Goal: Task Accomplishment & Management: Use online tool/utility

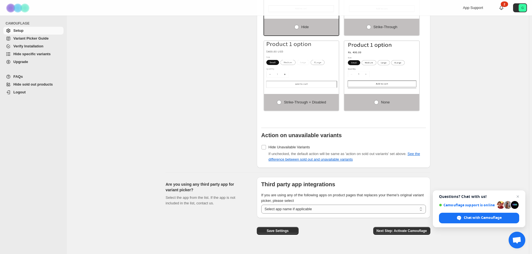
scroll to position [384, 0]
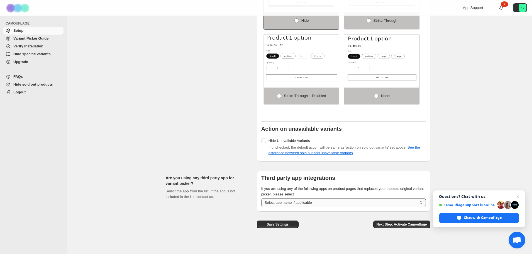
click at [305, 200] on select "**********" at bounding box center [343, 202] width 165 height 9
click at [223, 132] on div "Set action on sold-out and unavailable variants Click here to check the differe…" at bounding box center [209, 51] width 87 height 220
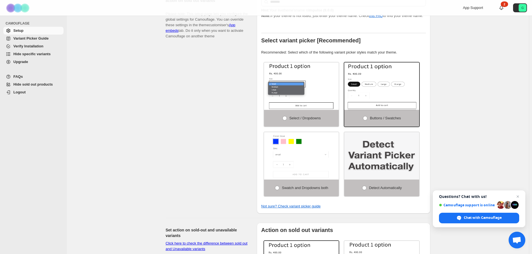
scroll to position [111, 0]
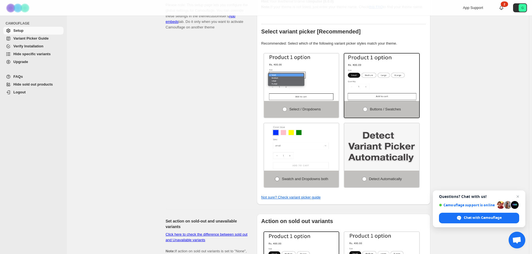
click at [278, 176] on span at bounding box center [277, 178] width 4 height 4
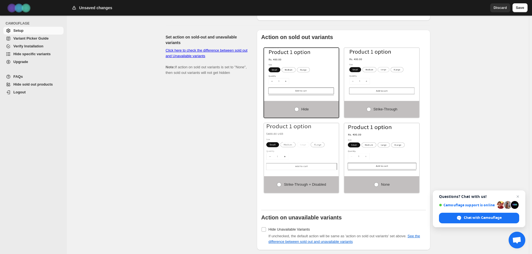
scroll to position [384, 0]
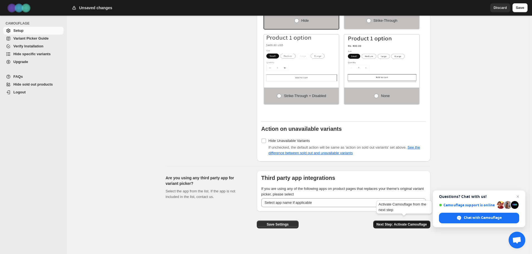
click at [413, 222] on span "Next Step: Activate Camouflage" at bounding box center [401, 224] width 50 height 4
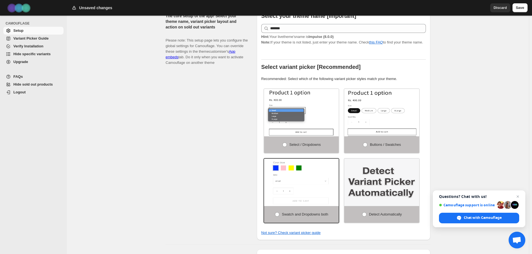
select select "**********"
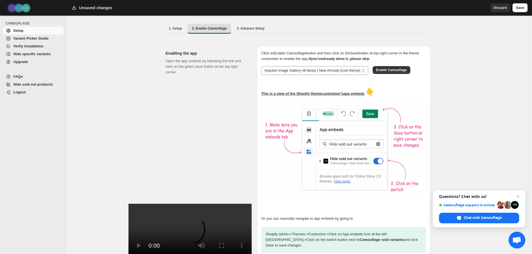
scroll to position [0, 0]
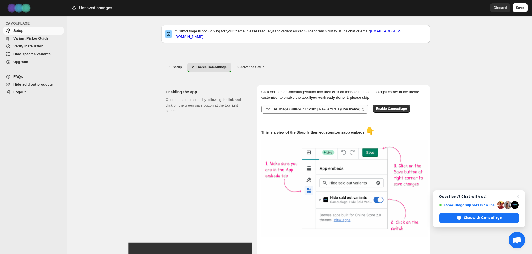
drag, startPoint x: 517, startPoint y: 195, endPoint x: 516, endPoint y: 191, distance: 4.8
click at [517, 195] on span "Close chat" at bounding box center [517, 196] width 7 height 7
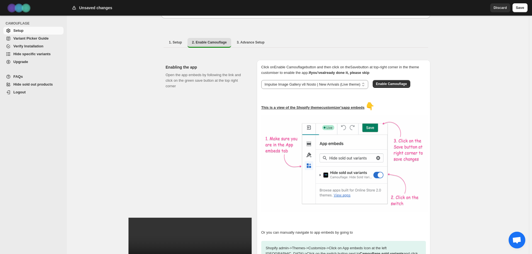
scroll to position [28, 0]
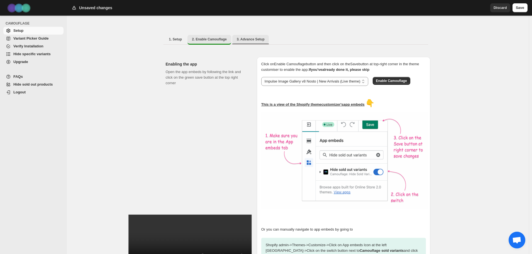
click at [249, 37] on span "3. Advance Setup" at bounding box center [251, 39] width 28 height 4
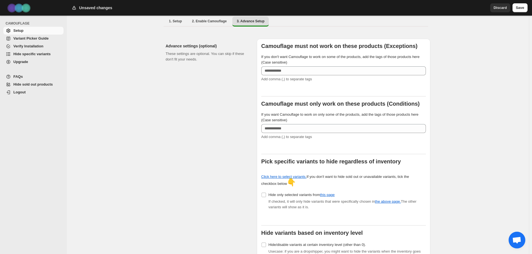
scroll to position [84, 0]
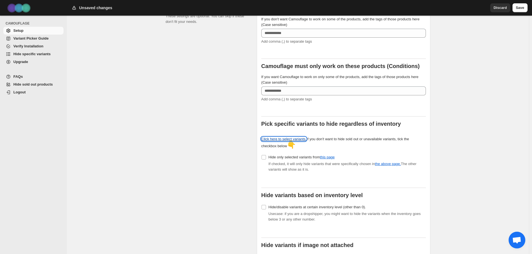
click at [291, 137] on link "Click here to select variants." at bounding box center [283, 139] width 45 height 4
drag, startPoint x: 500, startPoint y: 8, endPoint x: 502, endPoint y: 5, distance: 3.6
click at [500, 8] on span "Discard" at bounding box center [499, 8] width 13 height 6
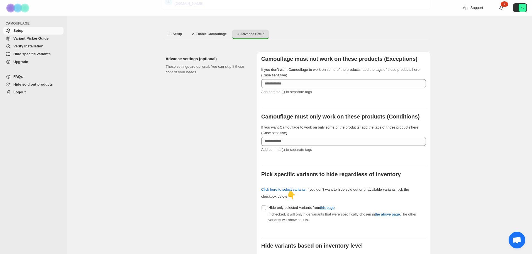
scroll to position [28, 0]
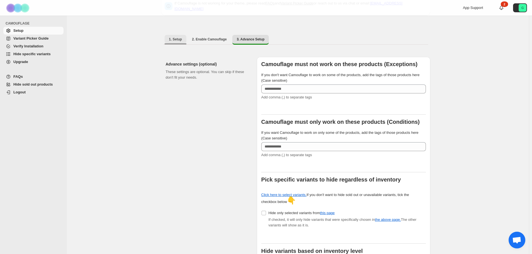
click at [173, 37] on span "1. Setup" at bounding box center [175, 39] width 13 height 4
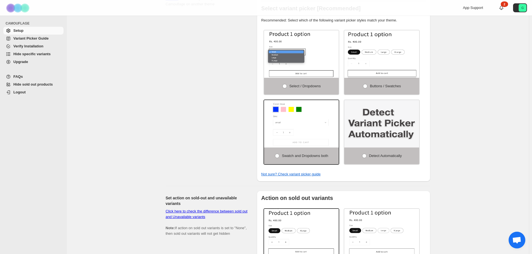
scroll to position [133, 0]
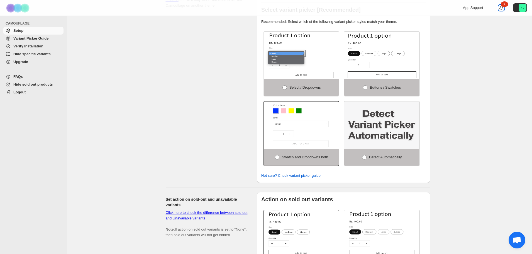
click at [507, 6] on div "2" at bounding box center [504, 4] width 7 height 6
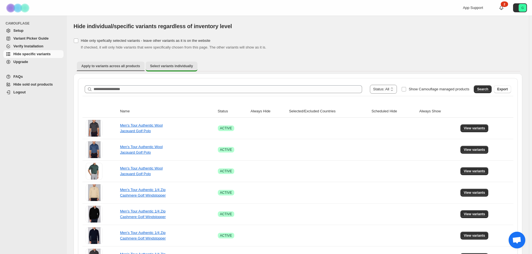
click at [105, 67] on span "Apply to variants across all products" at bounding box center [110, 66] width 59 height 4
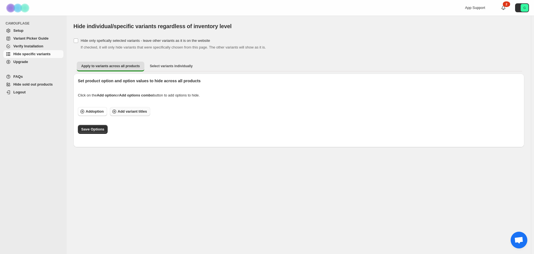
click at [134, 111] on span "Add variant titles" at bounding box center [132, 112] width 29 height 6
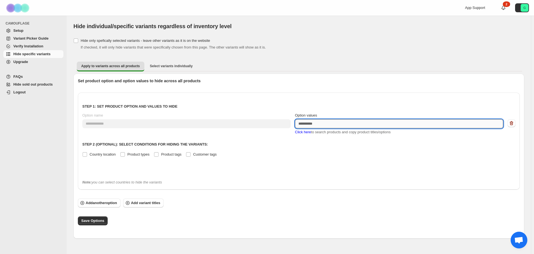
click at [309, 125] on textarea "Option values" at bounding box center [399, 123] width 209 height 9
click at [169, 68] on span "Select variants individually" at bounding box center [171, 66] width 43 height 4
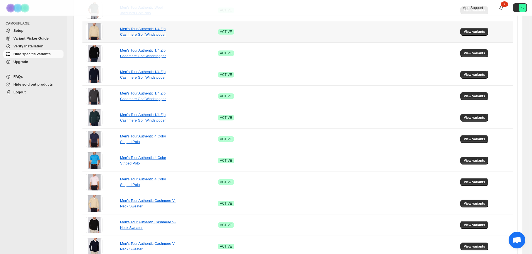
scroll to position [67, 0]
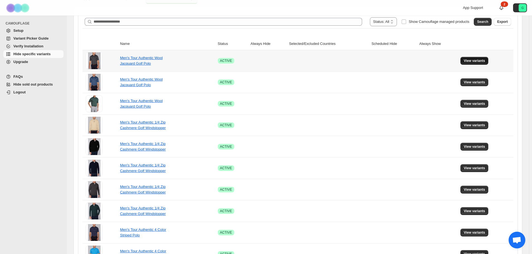
click at [470, 62] on span "View variants" at bounding box center [474, 60] width 21 height 4
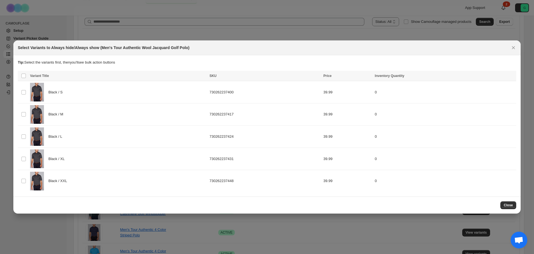
click at [328, 35] on div at bounding box center [267, 127] width 534 height 254
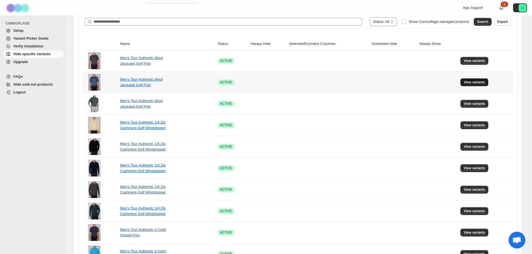
click at [470, 82] on span "View variants" at bounding box center [474, 82] width 21 height 4
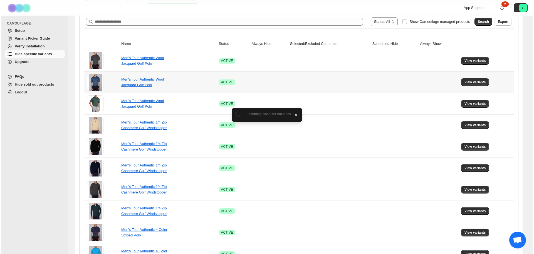
scroll to position [0, 0]
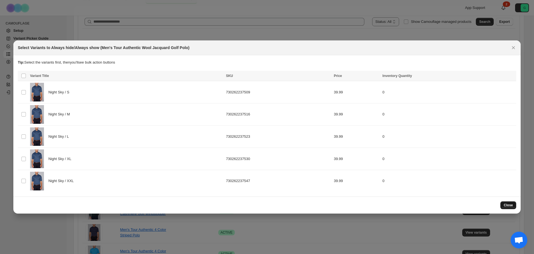
click at [510, 204] on span "Close" at bounding box center [508, 205] width 9 height 4
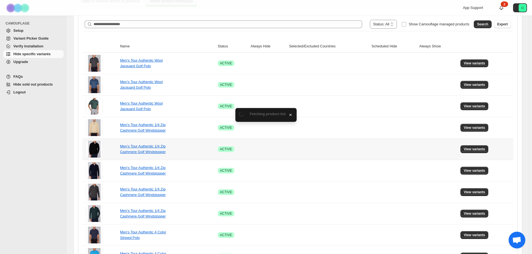
scroll to position [67, 0]
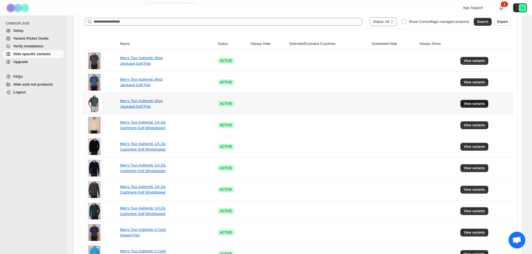
click at [476, 106] on button "View variants" at bounding box center [474, 104] width 28 height 8
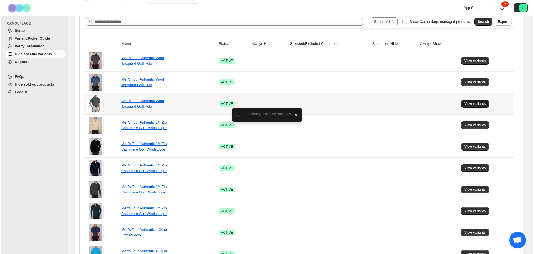
scroll to position [0, 0]
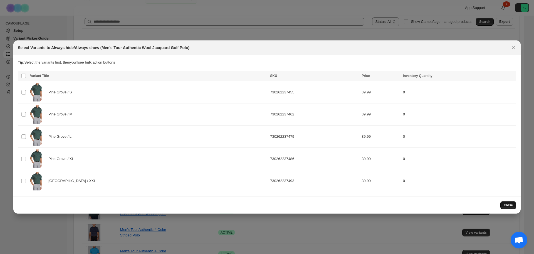
click at [508, 204] on span "Close" at bounding box center [508, 205] width 9 height 4
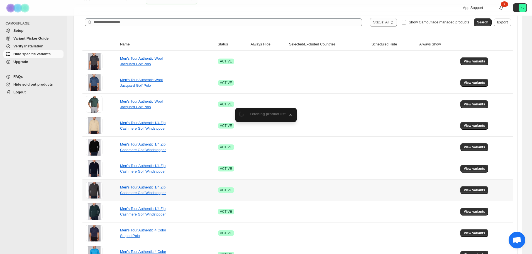
scroll to position [67, 0]
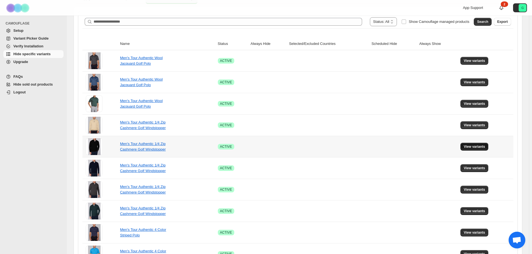
click at [468, 148] on span "View variants" at bounding box center [474, 146] width 21 height 4
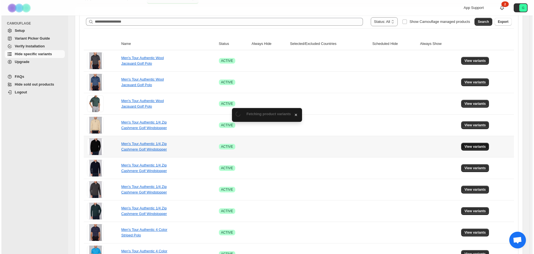
scroll to position [0, 0]
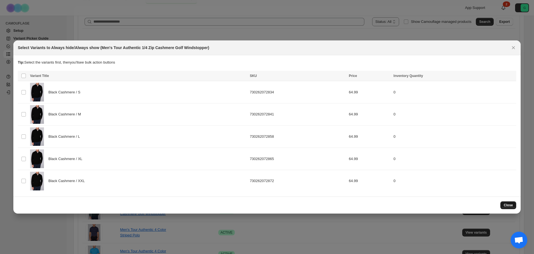
click at [509, 203] on span "Close" at bounding box center [508, 205] width 9 height 4
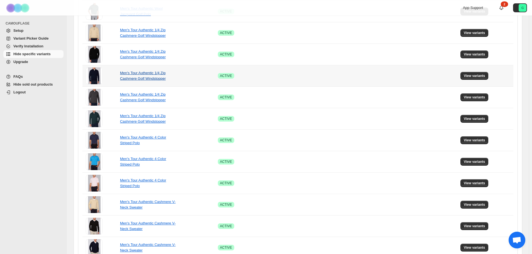
scroll to position [151, 0]
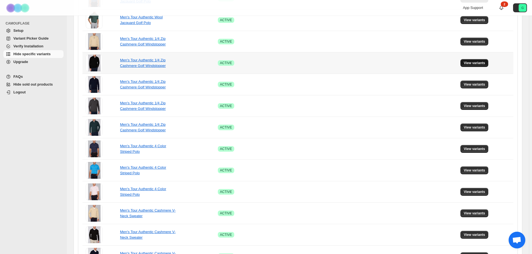
click at [477, 63] on span "View variants" at bounding box center [474, 63] width 21 height 4
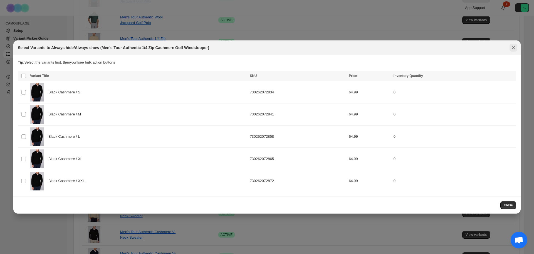
click at [513, 47] on icon "Close" at bounding box center [514, 47] width 3 height 3
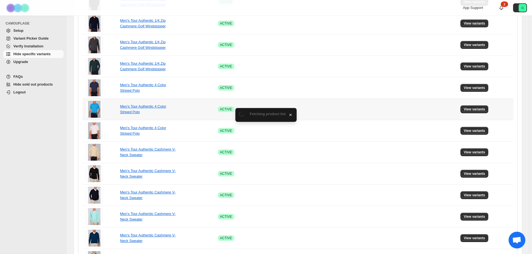
scroll to position [318, 0]
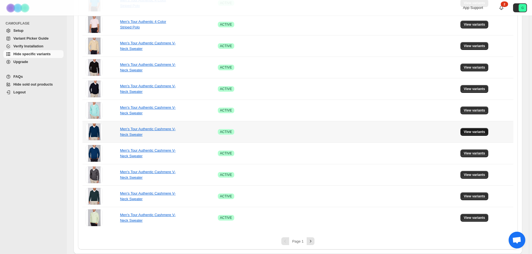
click at [472, 134] on button "View variants" at bounding box center [474, 132] width 28 height 8
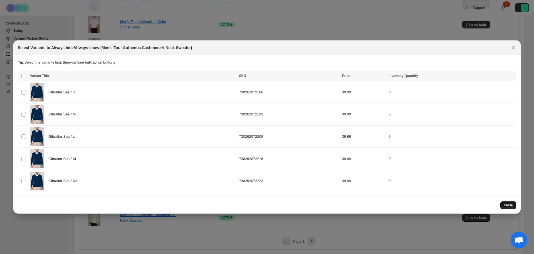
click at [508, 204] on span "Close" at bounding box center [508, 205] width 9 height 4
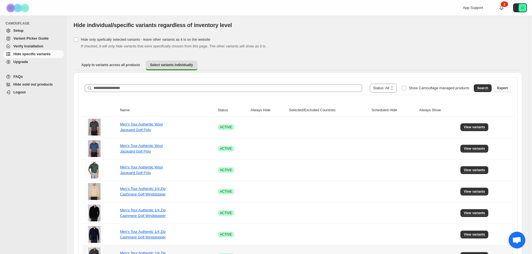
scroll to position [0, 0]
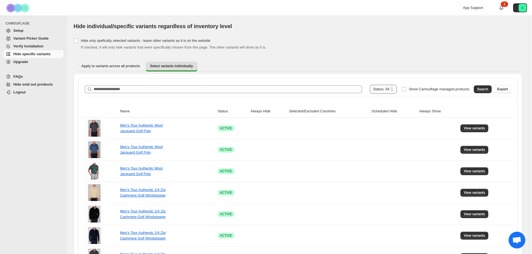
click at [396, 92] on select "**********" at bounding box center [383, 89] width 27 height 9
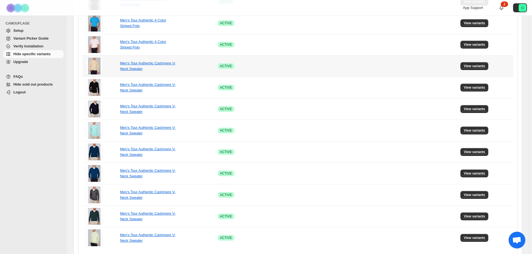
scroll to position [318, 0]
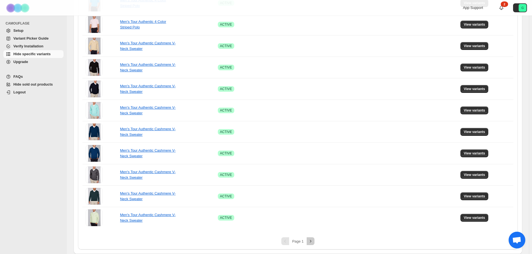
click at [311, 242] on icon "Next" at bounding box center [311, 241] width 6 height 6
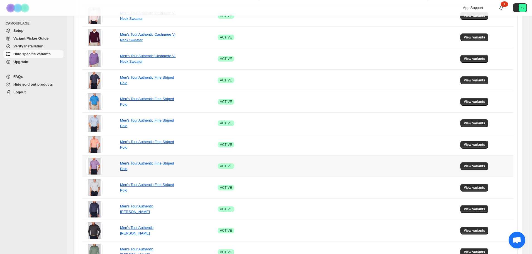
scroll to position [40, 0]
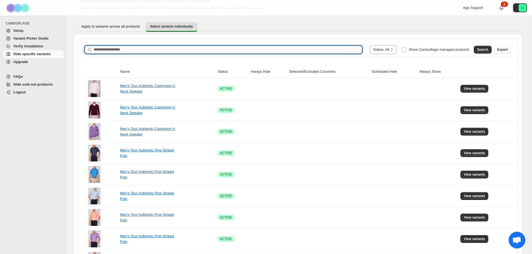
click at [104, 48] on input "Search product name" at bounding box center [228, 50] width 268 height 8
paste input "**********"
click at [488, 47] on button "Search" at bounding box center [483, 50] width 18 height 8
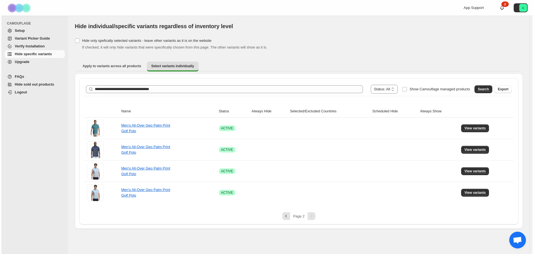
scroll to position [0, 0]
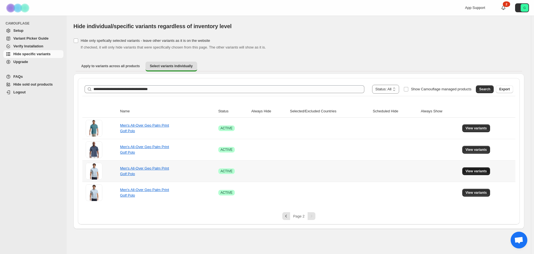
click at [473, 170] on span "View variants" at bounding box center [476, 171] width 21 height 4
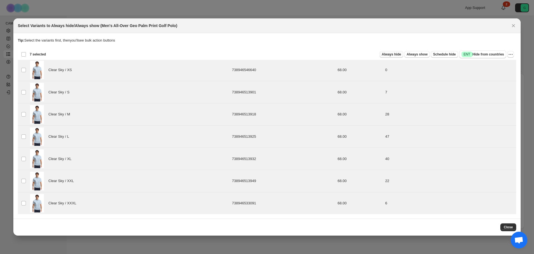
click at [395, 54] on span "Always hide" at bounding box center [391, 54] width 19 height 4
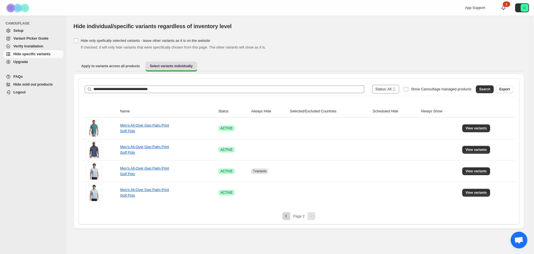
click at [285, 217] on icon "Previous" at bounding box center [287, 216] width 6 height 6
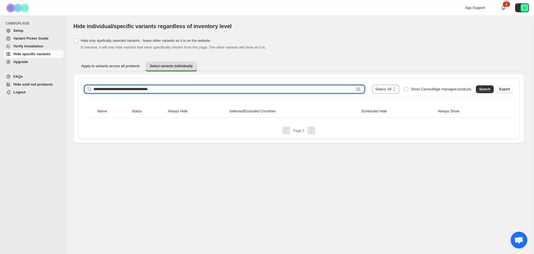
click at [164, 88] on input "**********" at bounding box center [224, 89] width 261 height 8
click at [484, 87] on span "Search" at bounding box center [485, 89] width 11 height 4
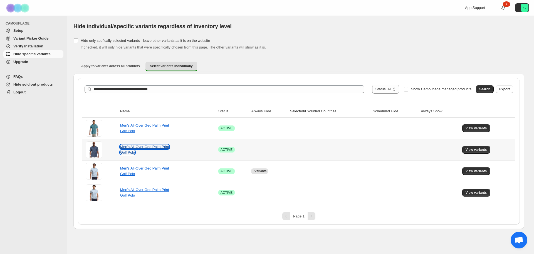
click at [148, 148] on link "Men's All-Over Geo Palm Print Golf Polo" at bounding box center [144, 149] width 49 height 10
click at [127, 147] on link "Men's All-Over Geo Palm Print Golf Polo" at bounding box center [144, 149] width 49 height 10
click at [475, 149] on span "View variants" at bounding box center [476, 149] width 21 height 4
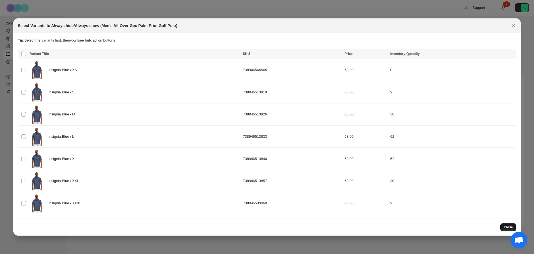
click at [509, 226] on span "Close" at bounding box center [508, 227] width 9 height 4
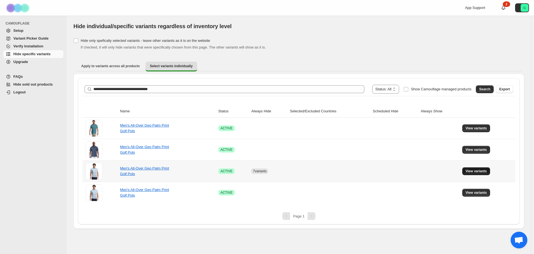
click at [476, 170] on span "View variants" at bounding box center [476, 171] width 21 height 4
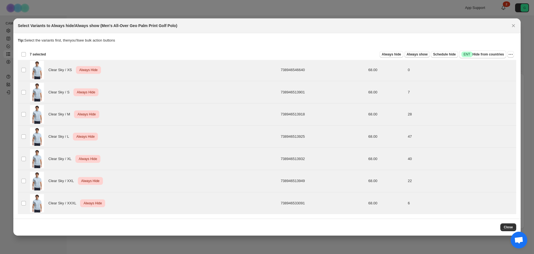
click at [418, 55] on span "Always show" at bounding box center [417, 54] width 21 height 4
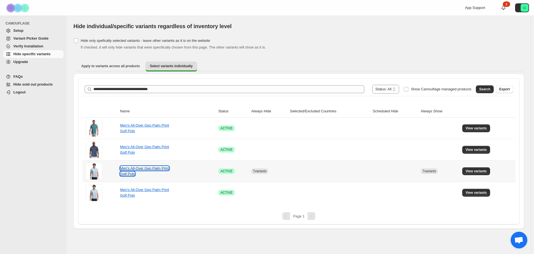
click at [149, 170] on link "Men's All-Over Geo Palm Print Golf Polo" at bounding box center [144, 171] width 49 height 10
click at [476, 169] on span "View variants" at bounding box center [476, 171] width 21 height 4
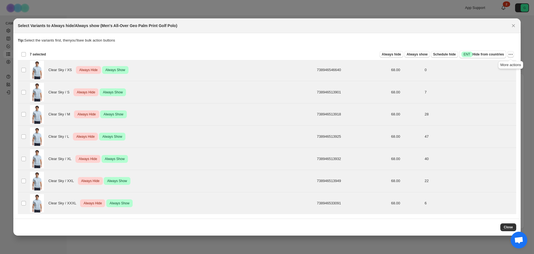
click at [513, 54] on icon "More actions" at bounding box center [512, 54] width 1 height 1
click at [500, 66] on span "Undo always hide" at bounding box center [491, 65] width 40 height 6
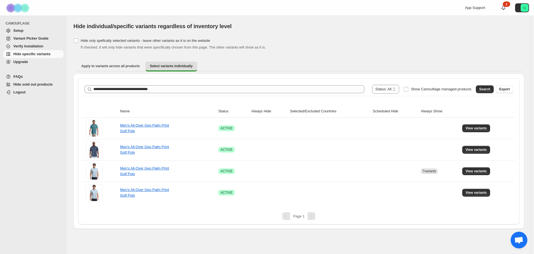
click at [346, 55] on div "**********" at bounding box center [298, 133] width 451 height 192
click at [471, 169] on span "View variants" at bounding box center [476, 171] width 21 height 4
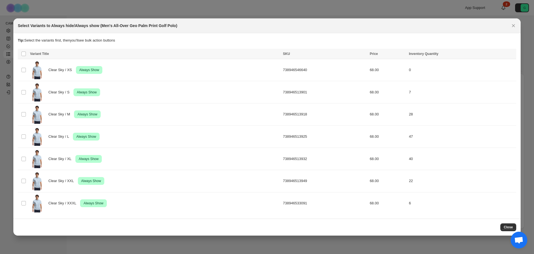
click at [26, 53] on span ":r68:" at bounding box center [23, 53] width 5 height 5
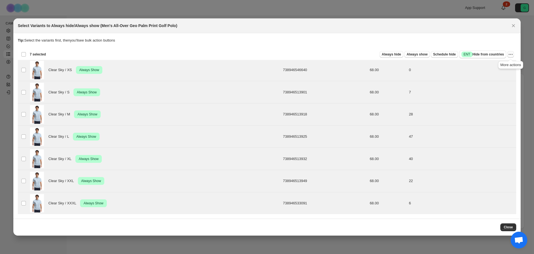
click at [512, 55] on icon "More actions" at bounding box center [511, 55] width 6 height 6
click at [500, 74] on span "Undo always show" at bounding box center [491, 75] width 40 height 6
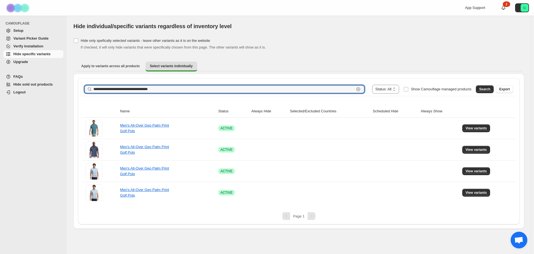
drag, startPoint x: 135, startPoint y: 88, endPoint x: 72, endPoint y: 87, distance: 63.2
click at [72, 87] on div "**********" at bounding box center [299, 122] width 465 height 213
paste input "**"
type input "**********"
click at [485, 89] on span "Search" at bounding box center [485, 89] width 11 height 4
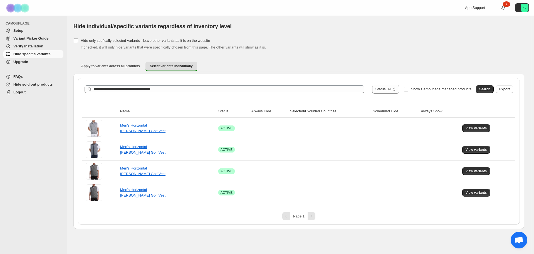
click at [26, 84] on span "Hide sold out products" at bounding box center [33, 84] width 40 height 4
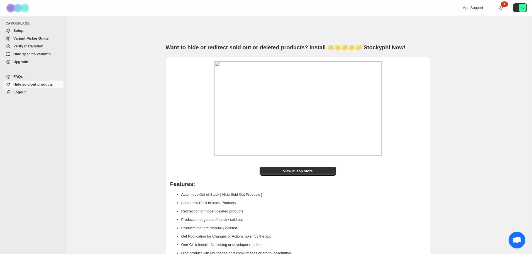
click at [29, 54] on span "Hide specific variants" at bounding box center [31, 54] width 37 height 4
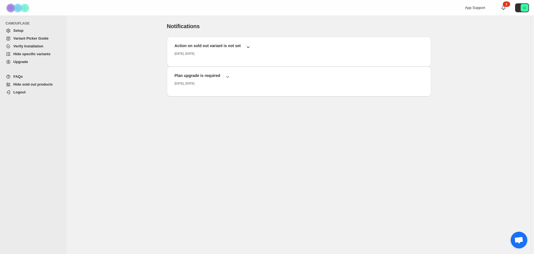
click at [247, 46] on icon "button" at bounding box center [249, 47] width 6 height 6
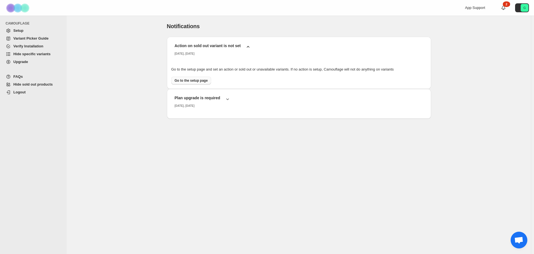
click at [198, 83] on link "Go to the setup page" at bounding box center [191, 81] width 40 height 8
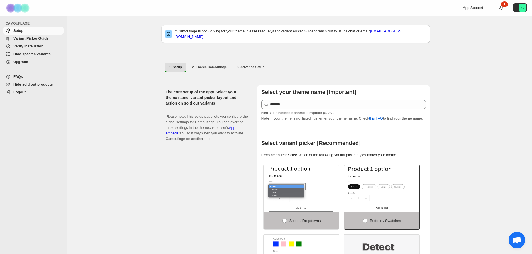
click at [295, 111] on span "Hint: Your live theme's name is Impulse (8.0.0)" at bounding box center [297, 113] width 72 height 4
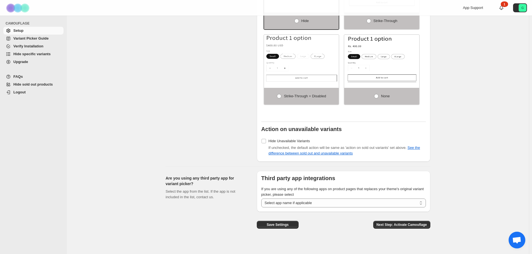
scroll to position [384, 0]
click at [272, 223] on button "Save Settings" at bounding box center [278, 224] width 42 height 8
click at [32, 56] on span "Hide specific variants" at bounding box center [31, 54] width 37 height 4
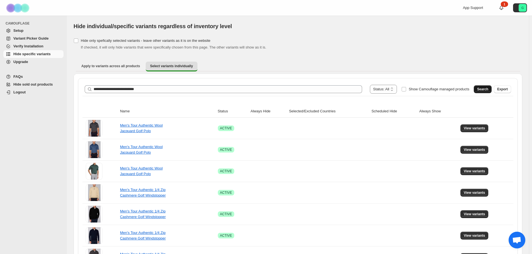
type input "**********"
click at [488, 87] on span "Search" at bounding box center [482, 89] width 11 height 4
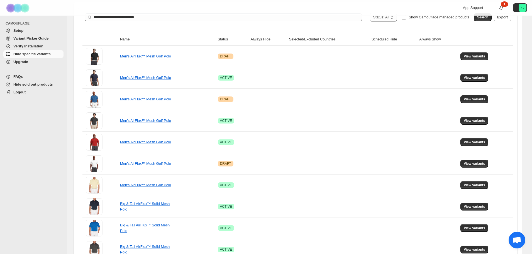
scroll to position [67, 0]
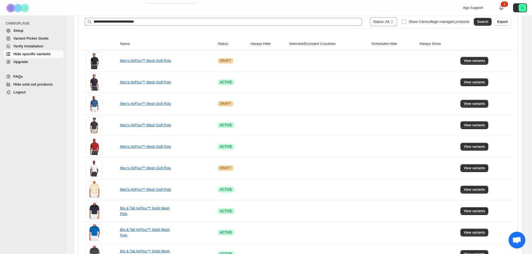
click at [230, 45] on th "Status" at bounding box center [232, 44] width 33 height 13
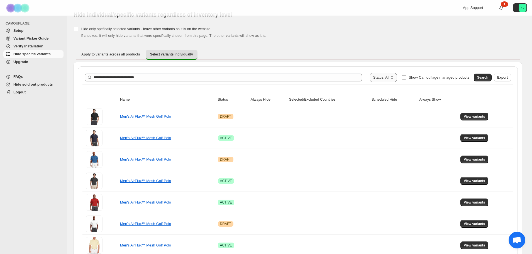
click at [396, 79] on select "**********" at bounding box center [383, 77] width 27 height 9
select select "******"
click at [381, 73] on select "**********" at bounding box center [383, 77] width 27 height 9
click at [485, 75] on button "Search" at bounding box center [483, 77] width 18 height 8
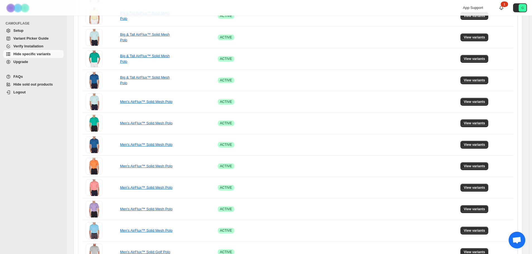
scroll to position [318, 0]
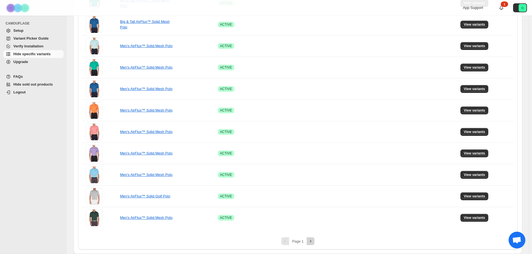
click at [310, 241] on icon "Next" at bounding box center [311, 241] width 6 height 6
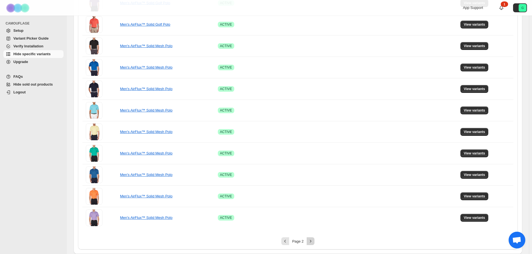
click at [313, 241] on icon "Next" at bounding box center [311, 241] width 6 height 6
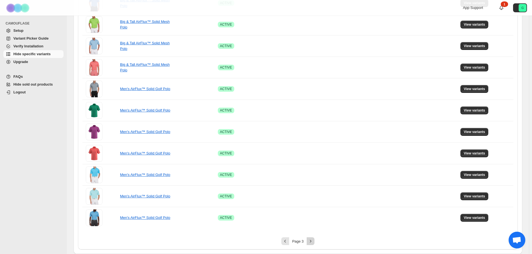
click at [312, 241] on icon "Next" at bounding box center [311, 241] width 6 height 6
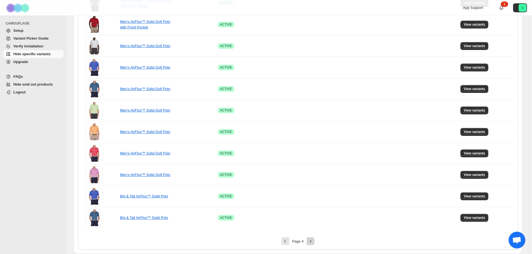
click at [313, 240] on icon "Next" at bounding box center [311, 241] width 6 height 6
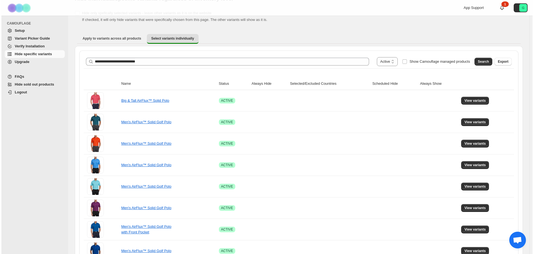
scroll to position [0, 0]
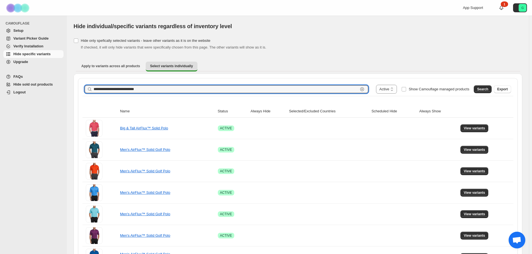
drag, startPoint x: 155, startPoint y: 88, endPoint x: 85, endPoint y: 88, distance: 69.9
click at [85, 88] on div "**********" at bounding box center [226, 89] width 283 height 8
paste input "text"
type input "**********"
click at [487, 89] on span "Search" at bounding box center [482, 89] width 11 height 4
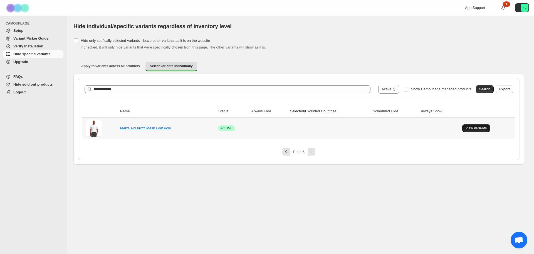
click at [482, 128] on span "View variants" at bounding box center [476, 128] width 21 height 4
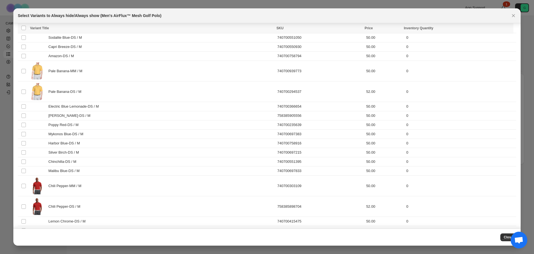
scroll to position [863, 0]
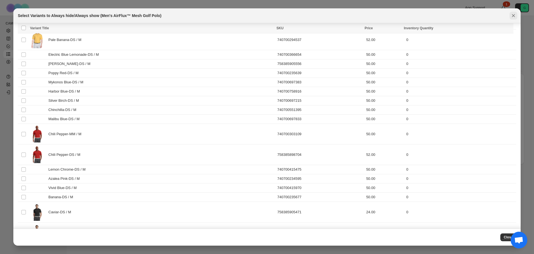
click at [513, 15] on icon "Close" at bounding box center [514, 15] width 3 height 3
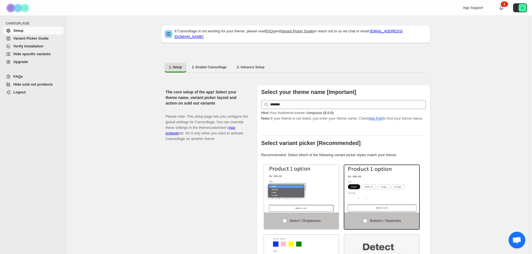
click at [31, 47] on span "Verify Installation" at bounding box center [28, 46] width 30 height 4
click at [32, 38] on span "Variant Picker Guide" at bounding box center [30, 38] width 35 height 4
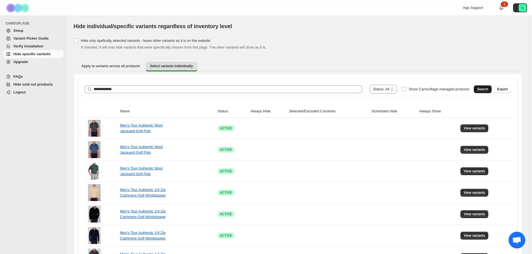
type input "**********"
click at [488, 90] on span "Search" at bounding box center [482, 89] width 11 height 4
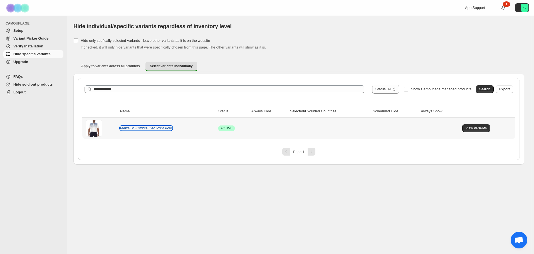
click at [139, 128] on link "Men's SS Ombre Geo Print Polo" at bounding box center [146, 128] width 52 height 4
click at [474, 128] on span "View variants" at bounding box center [476, 128] width 21 height 4
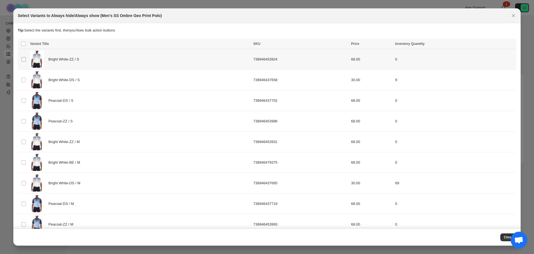
click at [26, 60] on span ":r6:" at bounding box center [23, 59] width 5 height 5
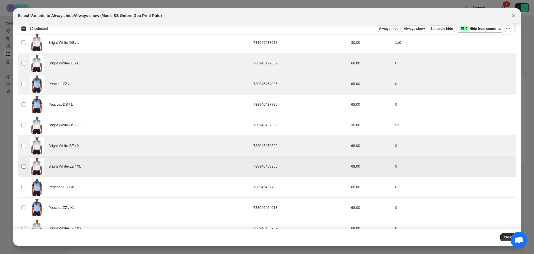
scroll to position [278, 0]
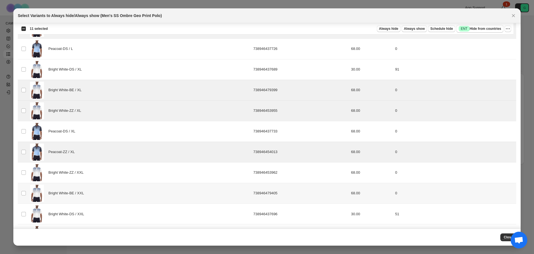
click at [23, 190] on td "Select product variant" at bounding box center [23, 193] width 11 height 21
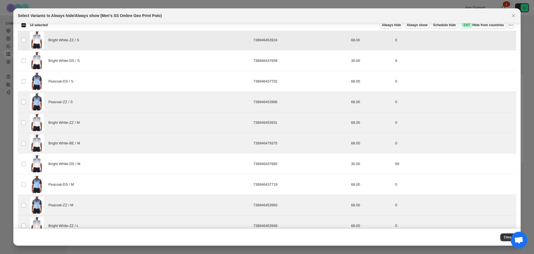
scroll to position [0, 0]
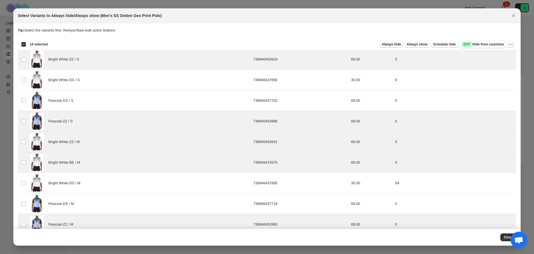
click at [392, 43] on span "Always hide" at bounding box center [391, 44] width 19 height 4
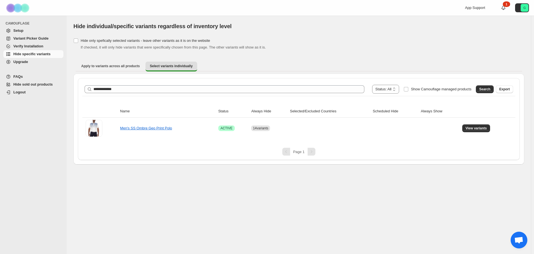
click at [19, 32] on span "Setup" at bounding box center [18, 30] width 10 height 4
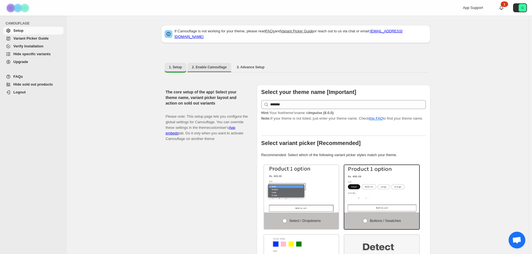
click at [213, 65] on span "2. Enable Camouflage" at bounding box center [209, 67] width 35 height 4
select select "**********"
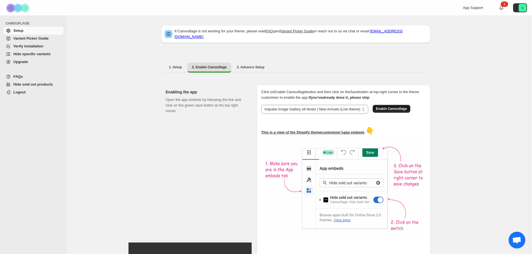
click at [397, 106] on span "Enable Camouflage" at bounding box center [391, 108] width 31 height 4
click at [25, 55] on span "Hide specific variants" at bounding box center [31, 54] width 37 height 4
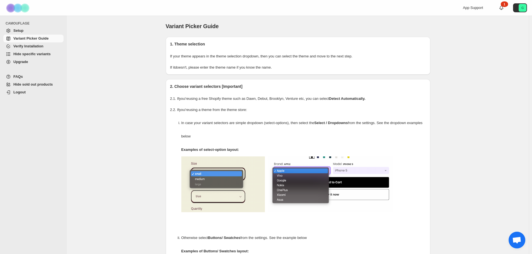
click at [32, 57] on span "Hide specific variants" at bounding box center [37, 54] width 49 height 6
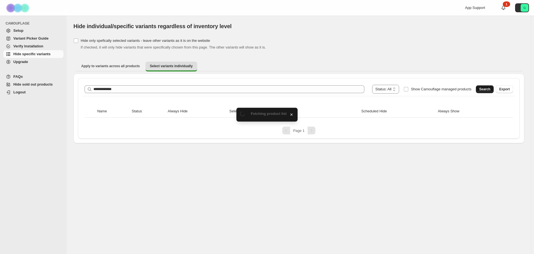
type input "**********"
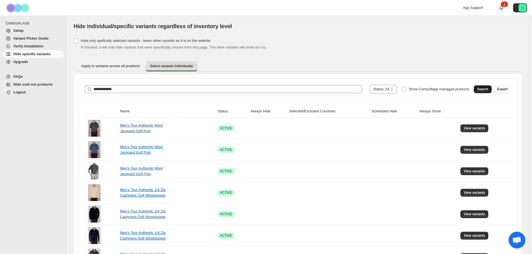
click at [482, 90] on span "Search" at bounding box center [482, 89] width 11 height 4
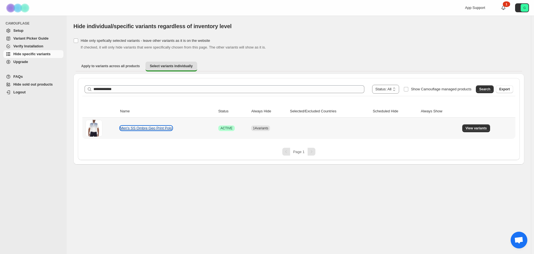
click at [152, 129] on link "Men's SS Ombre Geo Print Polo" at bounding box center [146, 128] width 52 height 4
click at [161, 128] on link "Men's SS Ombre Geo Print Polo" at bounding box center [146, 128] width 52 height 4
click at [474, 128] on span "View variants" at bounding box center [476, 128] width 21 height 4
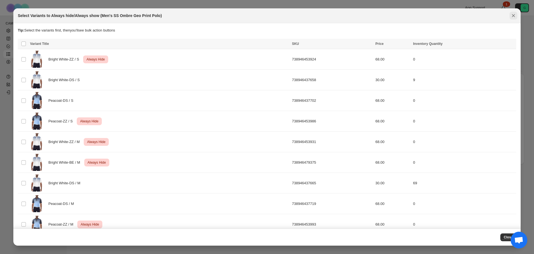
click at [512, 16] on icon "Close" at bounding box center [514, 16] width 6 height 6
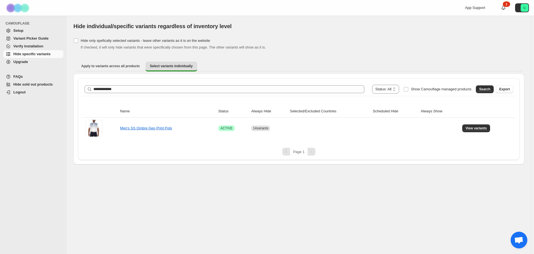
click at [374, 170] on div "**********" at bounding box center [299, 135] width 465 height 238
click at [263, 60] on div "Apply to variants across all products Select variants individually More views A…" at bounding box center [298, 66] width 451 height 14
click at [34, 140] on div "CAMOUFLAGE Setup Variant Picker Guide Verify Installation Hide specific variant…" at bounding box center [33, 135] width 67 height 238
click at [36, 86] on span "Hide sold out products" at bounding box center [33, 84] width 40 height 4
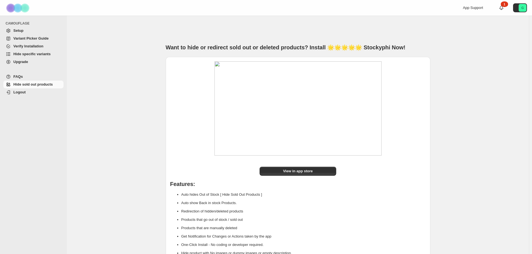
click at [24, 54] on span "Hide specific variants" at bounding box center [31, 54] width 37 height 4
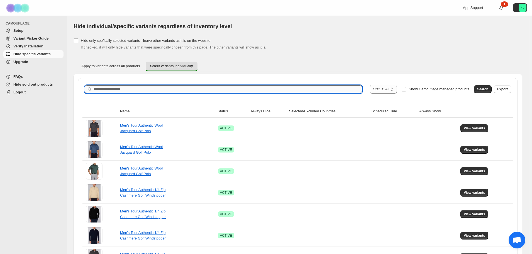
click at [102, 89] on input "Search product name" at bounding box center [228, 89] width 268 height 8
paste input "**********"
click at [484, 89] on span "Search" at bounding box center [482, 89] width 11 height 4
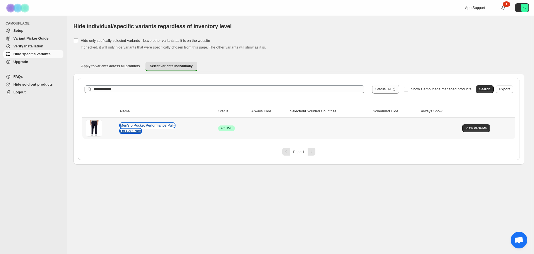
click at [146, 126] on link "Men's 5 Pocket Performance Pull-On Golf Pant" at bounding box center [147, 128] width 55 height 10
click at [477, 129] on span "View variants" at bounding box center [476, 128] width 21 height 4
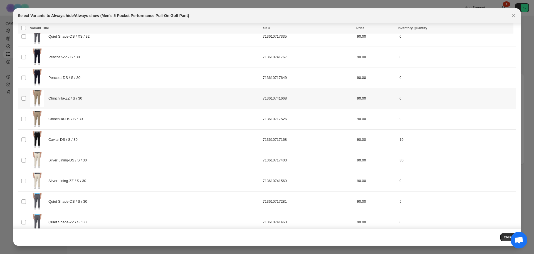
scroll to position [195, 0]
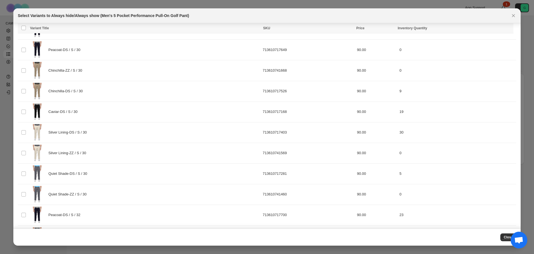
click at [514, 15] on icon "Close" at bounding box center [514, 15] width 3 height 3
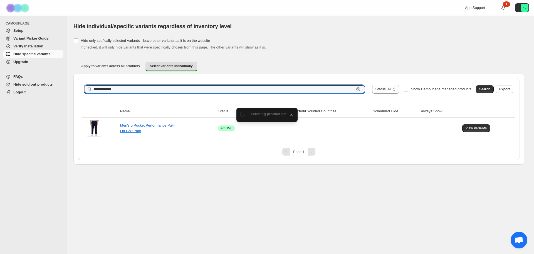
drag, startPoint x: 110, startPoint y: 88, endPoint x: 89, endPoint y: 87, distance: 21.2
click at [89, 87] on div "**********" at bounding box center [225, 89] width 280 height 8
paste input "text"
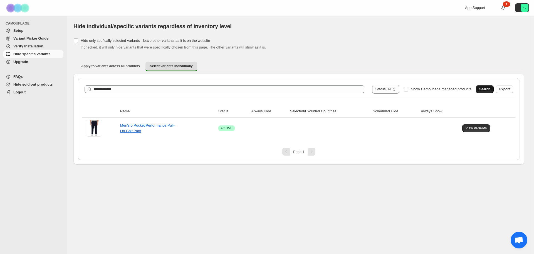
click at [482, 86] on button "Search" at bounding box center [485, 89] width 18 height 8
click at [161, 129] on link "Men's AirFlux™ Mesh Golf Polo" at bounding box center [145, 128] width 51 height 4
click at [475, 128] on span "View variants" at bounding box center [476, 128] width 21 height 4
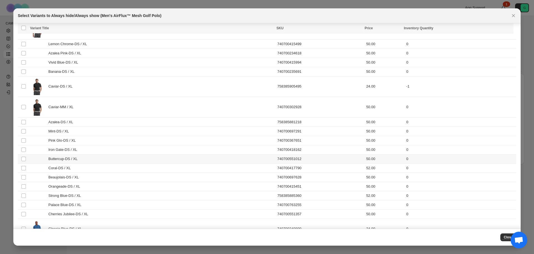
scroll to position [2453, 0]
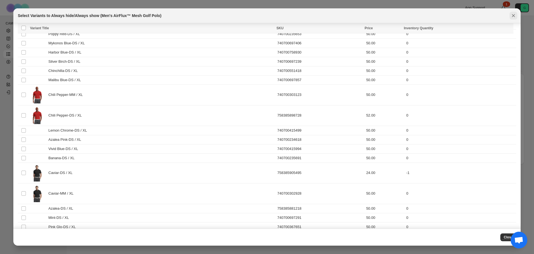
click at [513, 14] on icon "Close" at bounding box center [514, 16] width 6 height 6
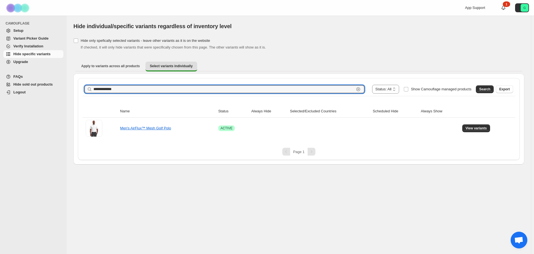
drag, startPoint x: 127, startPoint y: 89, endPoint x: 91, endPoint y: 89, distance: 35.9
click at [91, 89] on div "**********" at bounding box center [225, 89] width 280 height 8
paste input "text"
type input "**********"
click at [490, 87] on button "Search" at bounding box center [485, 89] width 18 height 8
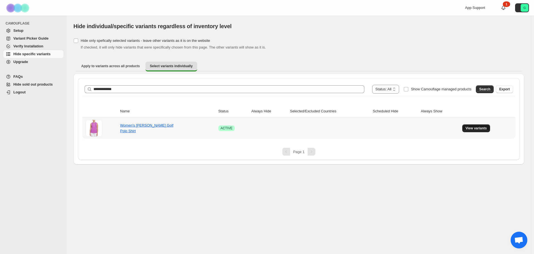
click at [476, 129] on span "View variants" at bounding box center [476, 128] width 21 height 4
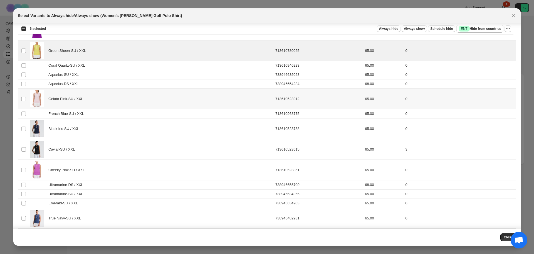
scroll to position [1567, 0]
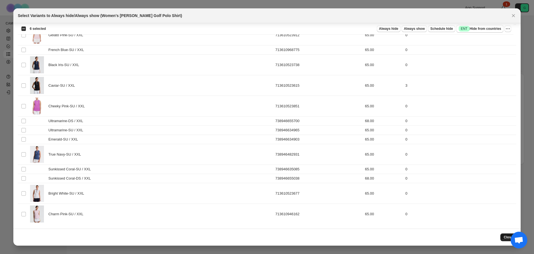
click at [506, 238] on span "Close" at bounding box center [508, 237] width 9 height 4
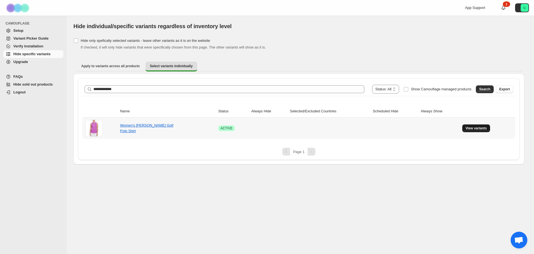
click at [479, 126] on button "View variants" at bounding box center [477, 128] width 28 height 8
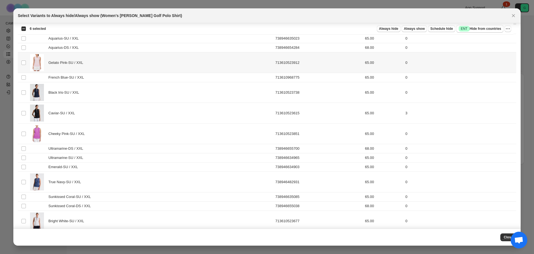
scroll to position [1539, 0]
click at [394, 27] on span "Always hide" at bounding box center [388, 28] width 19 height 4
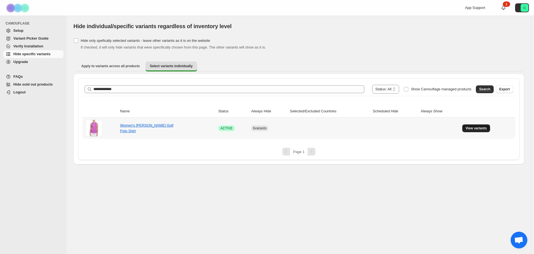
click at [477, 129] on span "View variants" at bounding box center [476, 128] width 21 height 4
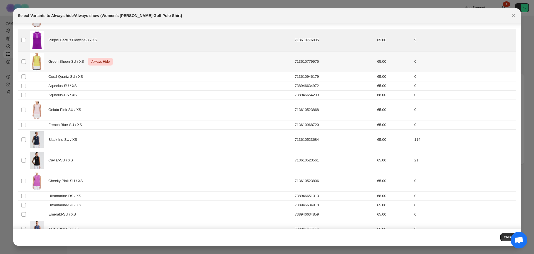
scroll to position [0, 0]
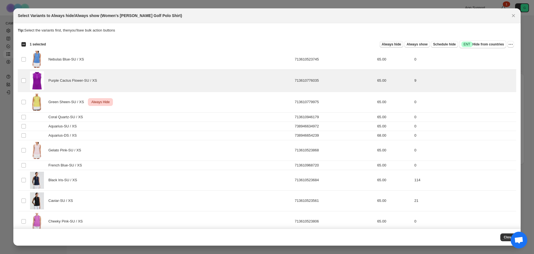
click at [392, 42] on button "Always hide" at bounding box center [392, 44] width 24 height 7
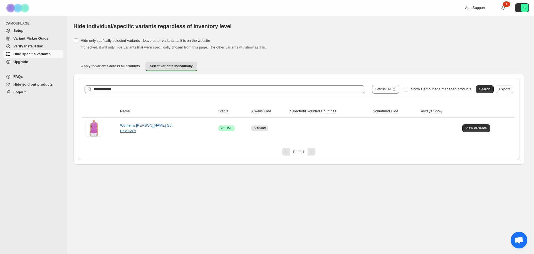
click at [31, 55] on span "Hide specific variants" at bounding box center [31, 54] width 37 height 4
click at [30, 48] on span "Verify Installation" at bounding box center [28, 46] width 30 height 4
click at [33, 55] on span "Hide specific variants" at bounding box center [31, 54] width 37 height 4
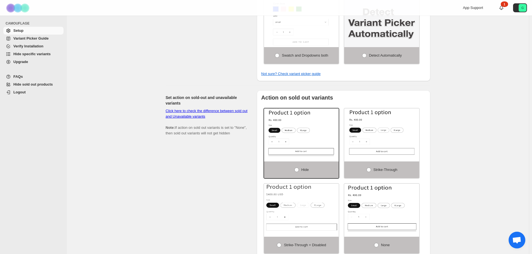
scroll to position [244, 0]
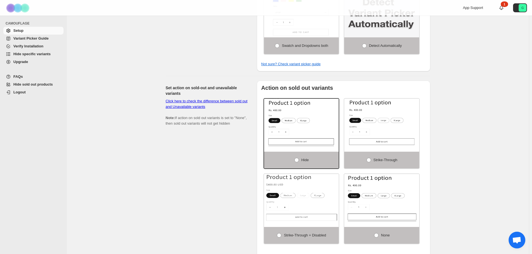
drag, startPoint x: 178, startPoint y: 114, endPoint x: 249, endPoint y: 122, distance: 71.1
click at [249, 122] on div "Set action on sold-out and unavailable variants Click here to check the differe…" at bounding box center [209, 190] width 87 height 220
click at [151, 102] on div "If Camouflage is not working for your theme, please read FAQs and Variant Picke…" at bounding box center [298, 83] width 462 height 625
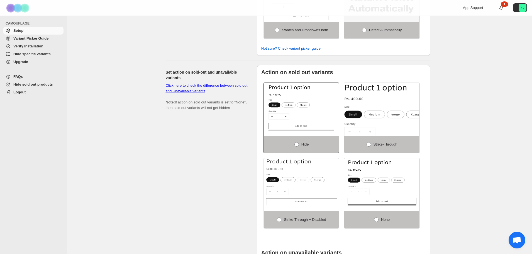
scroll to position [272, 0]
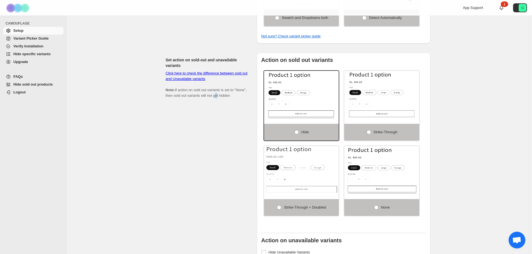
click at [229, 143] on div "Set action on sold-out and unavailable variants Click here to check the differe…" at bounding box center [209, 163] width 87 height 220
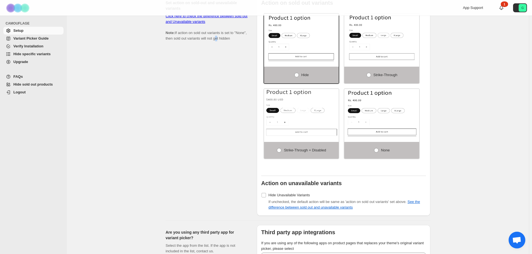
scroll to position [384, 0]
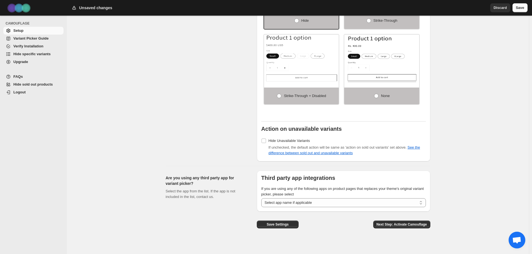
click at [520, 9] on span "Save" at bounding box center [520, 8] width 8 height 6
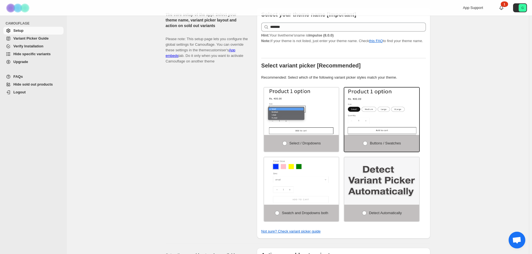
scroll to position [0, 0]
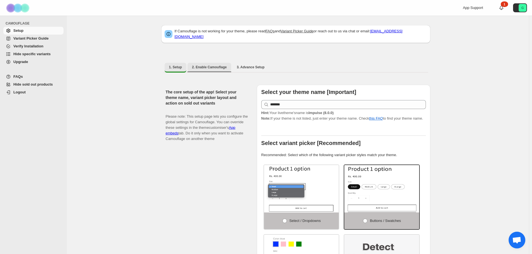
click at [196, 65] on span "2. Enable Camouflage" at bounding box center [209, 67] width 35 height 4
select select "**********"
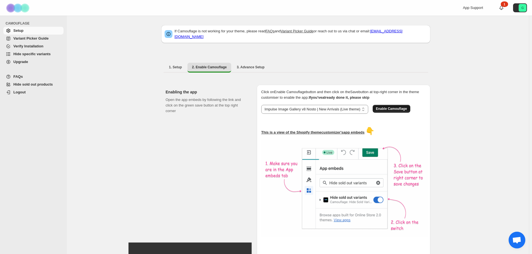
click at [387, 108] on button "Enable Camouflage" at bounding box center [391, 109] width 38 height 8
click at [29, 56] on span "Hide specific variants" at bounding box center [31, 54] width 37 height 4
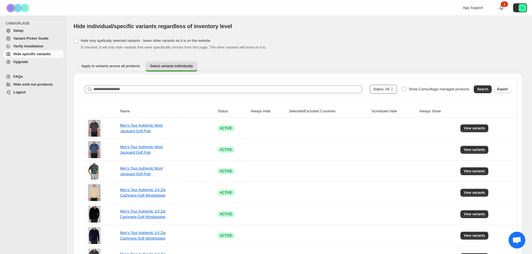
click at [394, 89] on select "**********" at bounding box center [383, 89] width 27 height 9
click at [406, 88] on span at bounding box center [403, 89] width 5 height 5
click at [487, 89] on span "Search" at bounding box center [482, 89] width 11 height 4
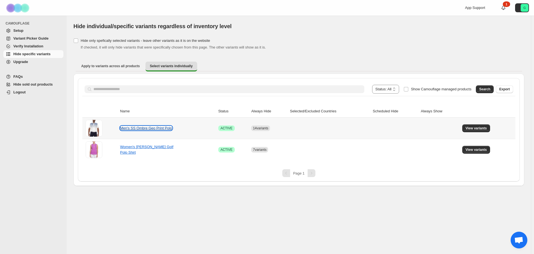
click at [156, 128] on link "Men's SS Ombre Geo Print Polo" at bounding box center [146, 128] width 52 height 4
click at [479, 125] on button "View variants" at bounding box center [477, 128] width 28 height 8
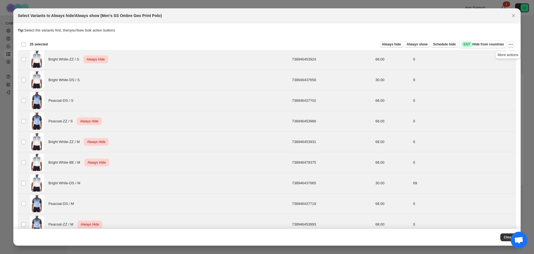
click at [508, 45] on icon "More actions" at bounding box center [511, 44] width 6 height 6
click at [498, 55] on span "Undo always hide" at bounding box center [488, 56] width 40 height 6
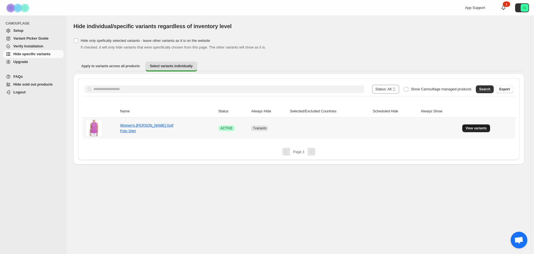
click at [481, 128] on span "View variants" at bounding box center [476, 128] width 21 height 4
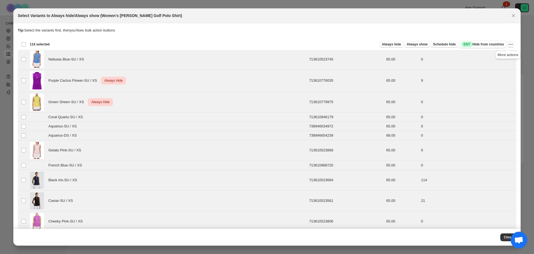
click at [509, 43] on icon "More actions" at bounding box center [511, 44] width 6 height 6
click at [496, 57] on span "Undo always hide" at bounding box center [488, 56] width 40 height 6
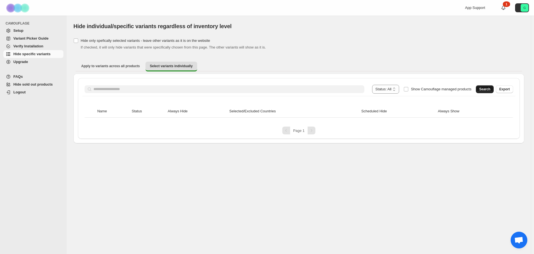
click at [488, 90] on span "Search" at bounding box center [485, 89] width 11 height 4
click at [504, 5] on div "1" at bounding box center [506, 4] width 7 height 6
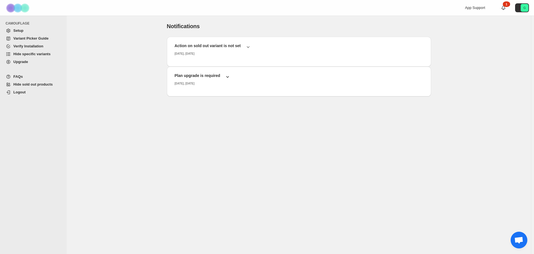
click at [227, 77] on icon "button" at bounding box center [228, 77] width 6 height 6
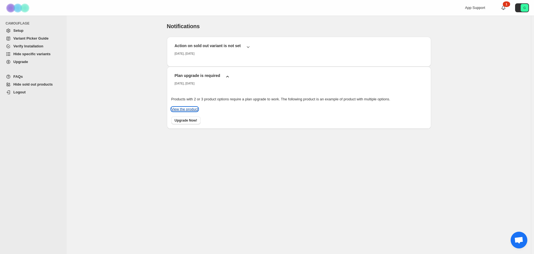
click at [186, 108] on link "View the product" at bounding box center [184, 109] width 27 height 4
click at [17, 30] on span "Setup" at bounding box center [18, 30] width 10 height 4
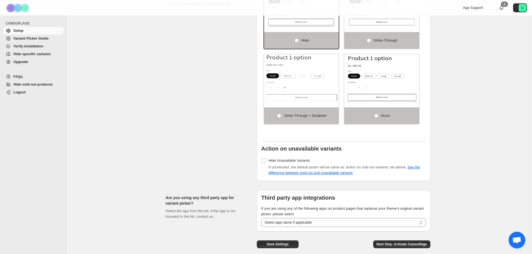
scroll to position [384, 0]
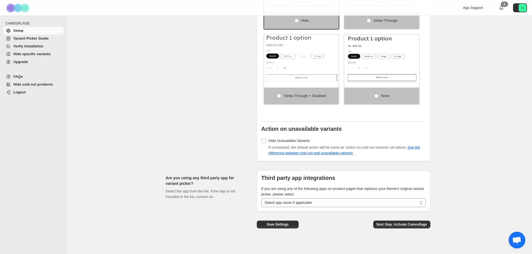
click at [38, 85] on span "Hide sold out products" at bounding box center [33, 84] width 40 height 4
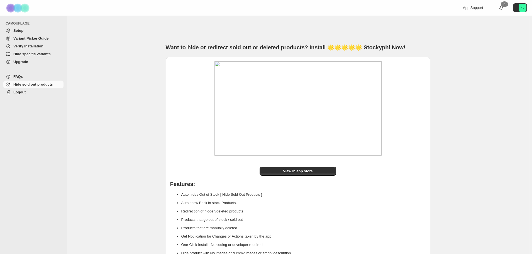
scroll to position [23, 0]
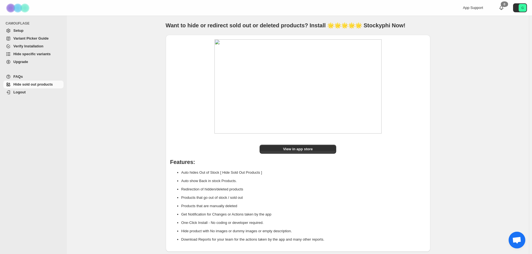
click at [18, 77] on span "FAQs" at bounding box center [17, 76] width 9 height 4
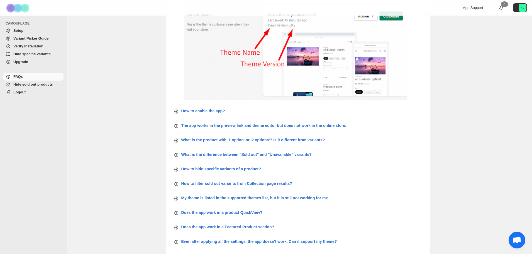
scroll to position [169, 0]
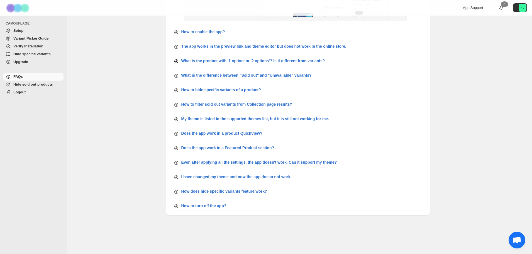
click at [199, 60] on p "What is the product with '1 option' or '2 options'? Is it different from varian…" at bounding box center [253, 61] width 144 height 6
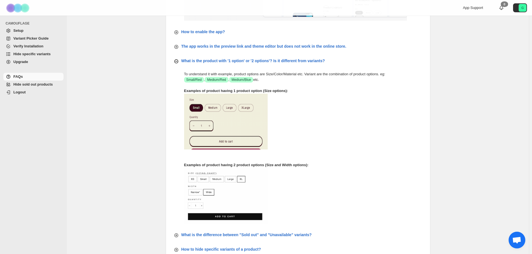
click at [199, 60] on p "What is the product with '1 option' or '2 options'? Is it different from varian…" at bounding box center [253, 61] width 144 height 6
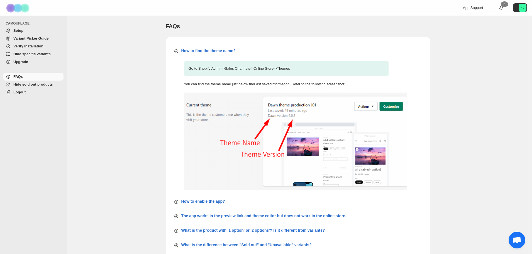
click at [29, 39] on span "Variant Picker Guide" at bounding box center [30, 38] width 35 height 4
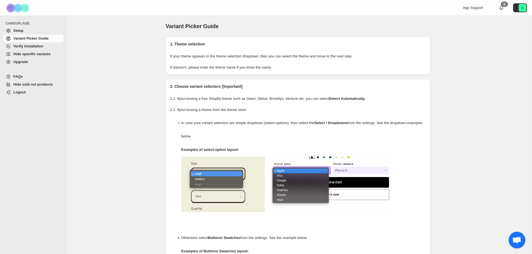
click at [21, 30] on span "Setup" at bounding box center [18, 30] width 10 height 4
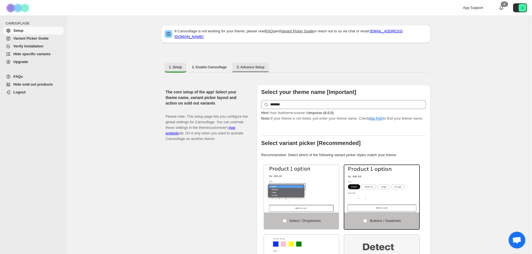
click at [249, 65] on span "3. Advance Setup" at bounding box center [251, 67] width 28 height 4
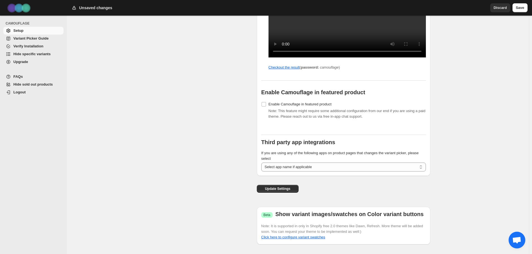
scroll to position [565, 0]
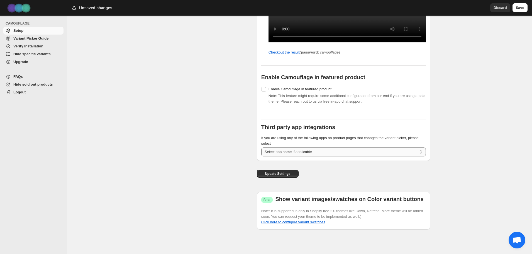
click at [403, 151] on select "**********" at bounding box center [343, 151] width 165 height 9
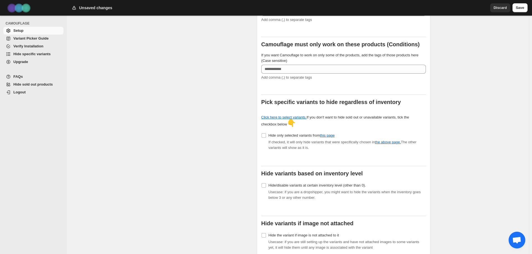
scroll to position [36, 0]
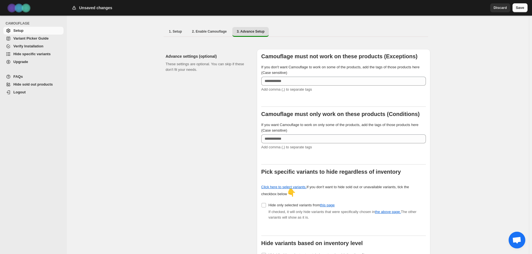
click at [519, 10] on span "Save" at bounding box center [520, 8] width 8 height 6
